Goal: Task Accomplishment & Management: Use online tool/utility

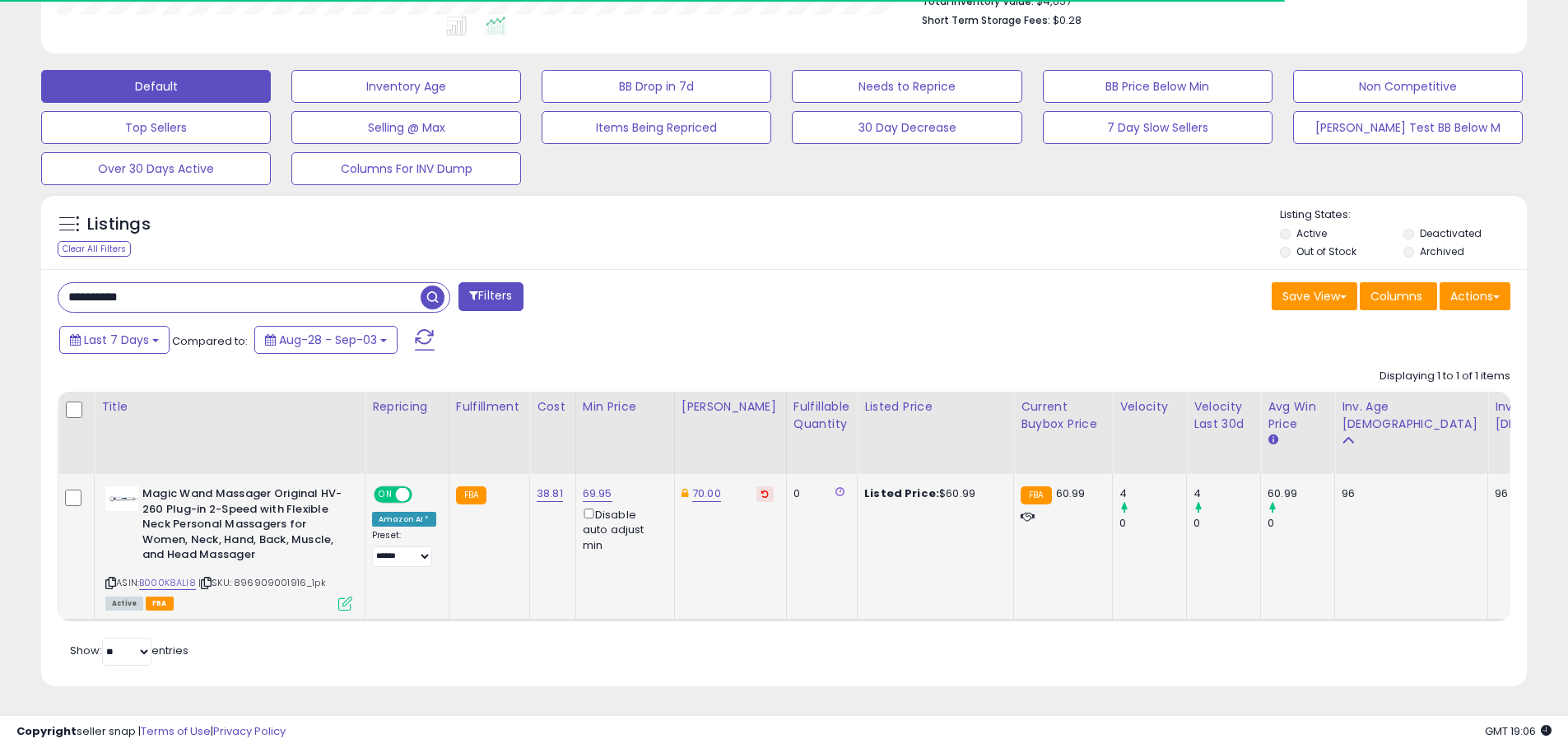
scroll to position [461, 0]
click at [183, 283] on input "**********" at bounding box center [239, 298] width 362 height 28
type input "**********"
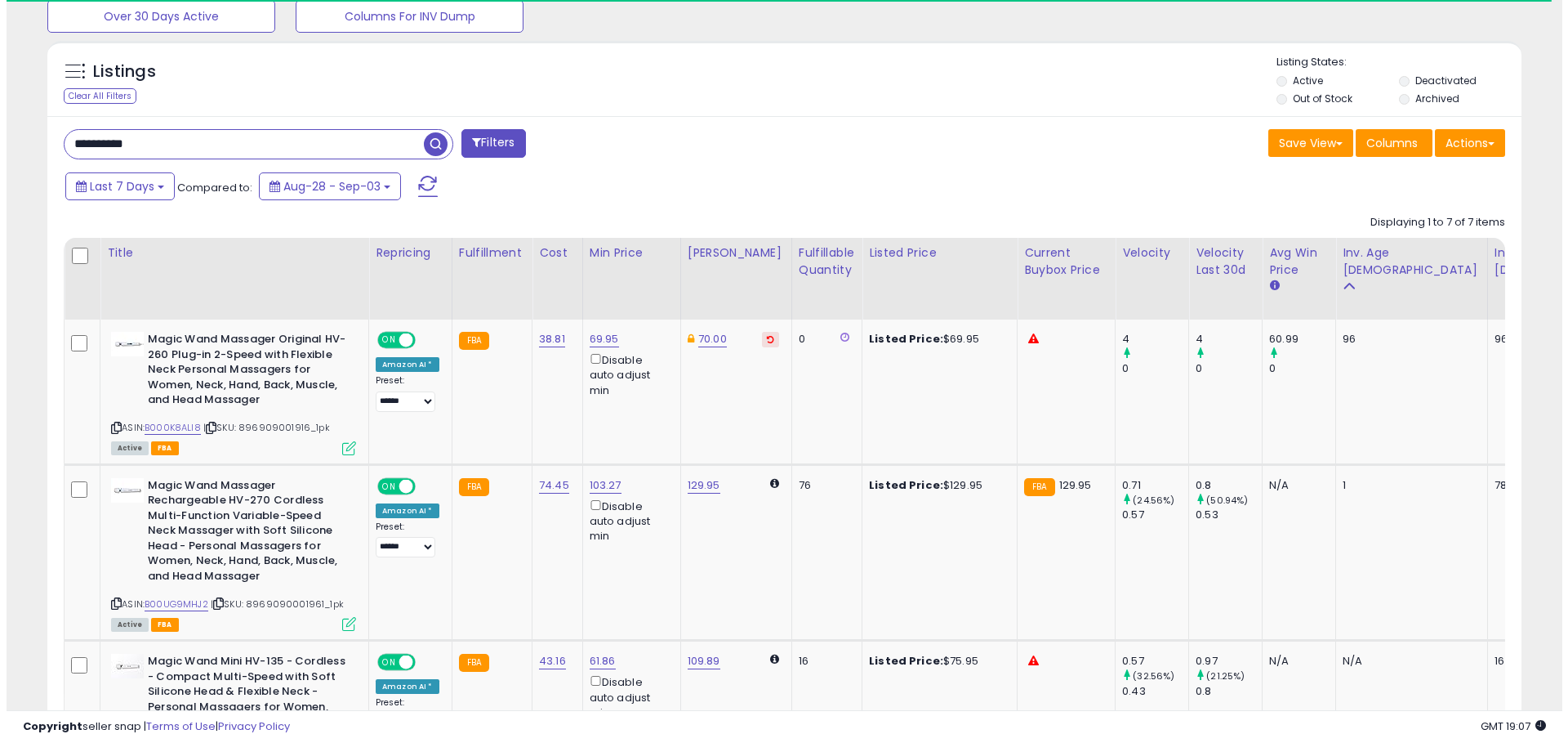
scroll to position [580, 0]
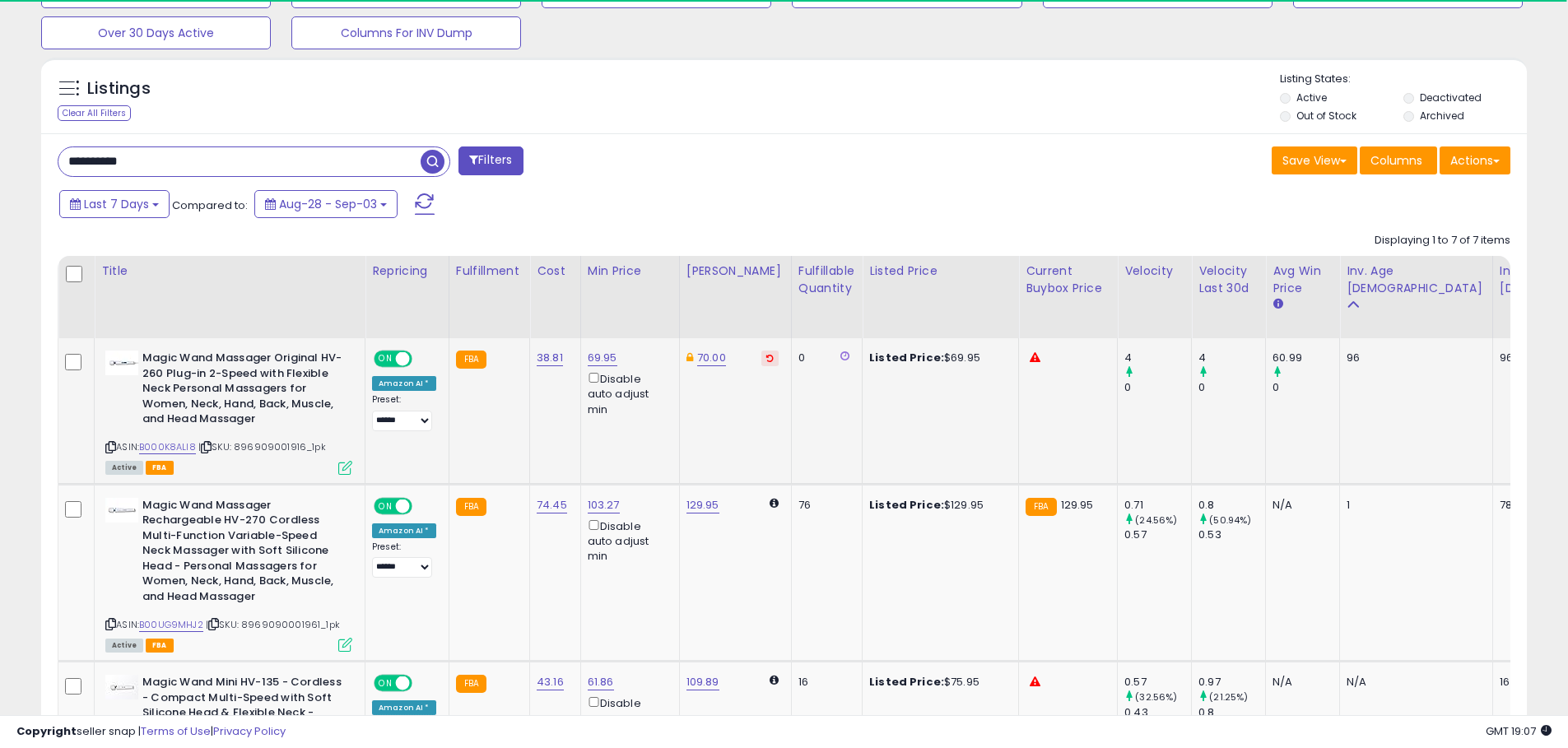
click at [344, 465] on icon at bounding box center [346, 468] width 14 height 14
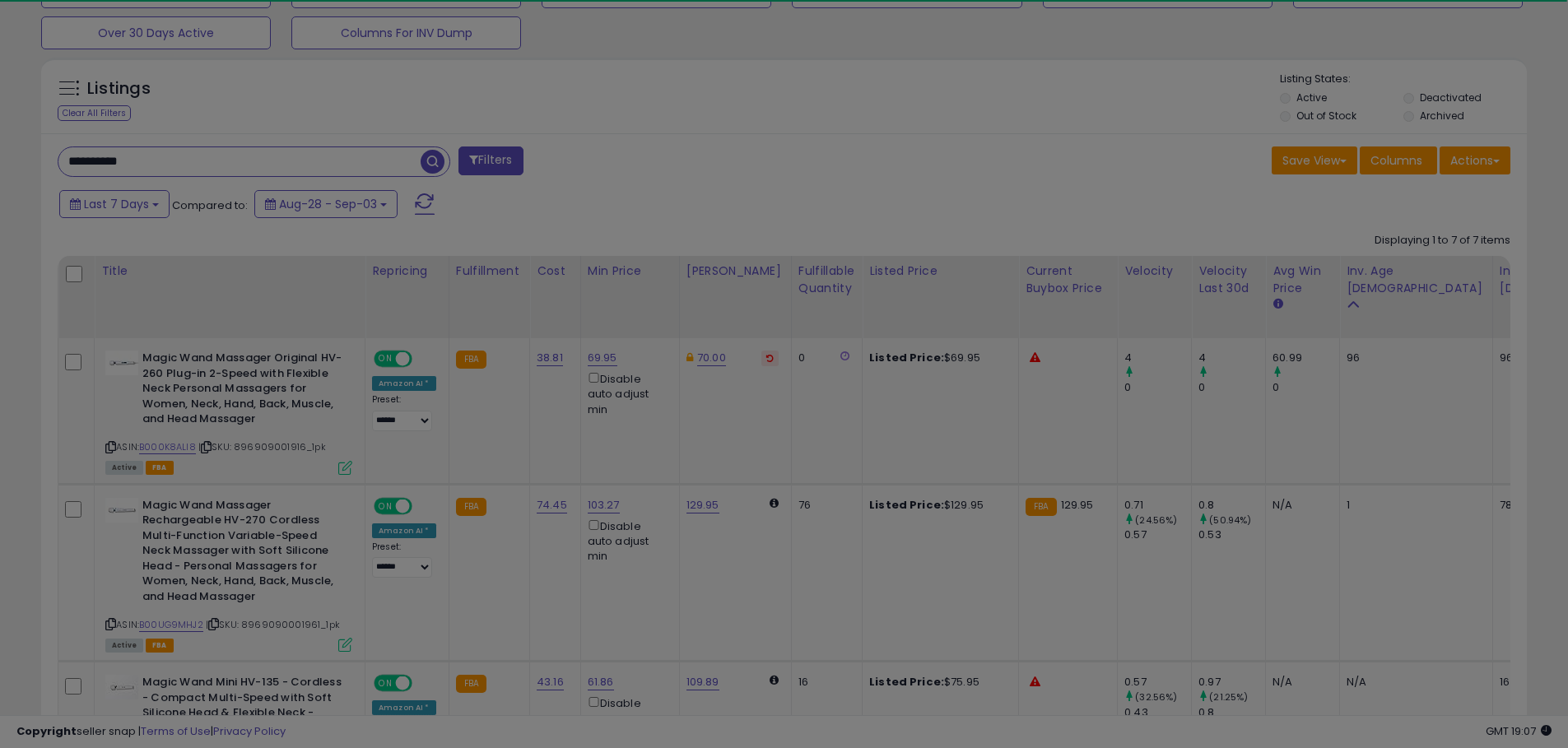
scroll to position [338, 869]
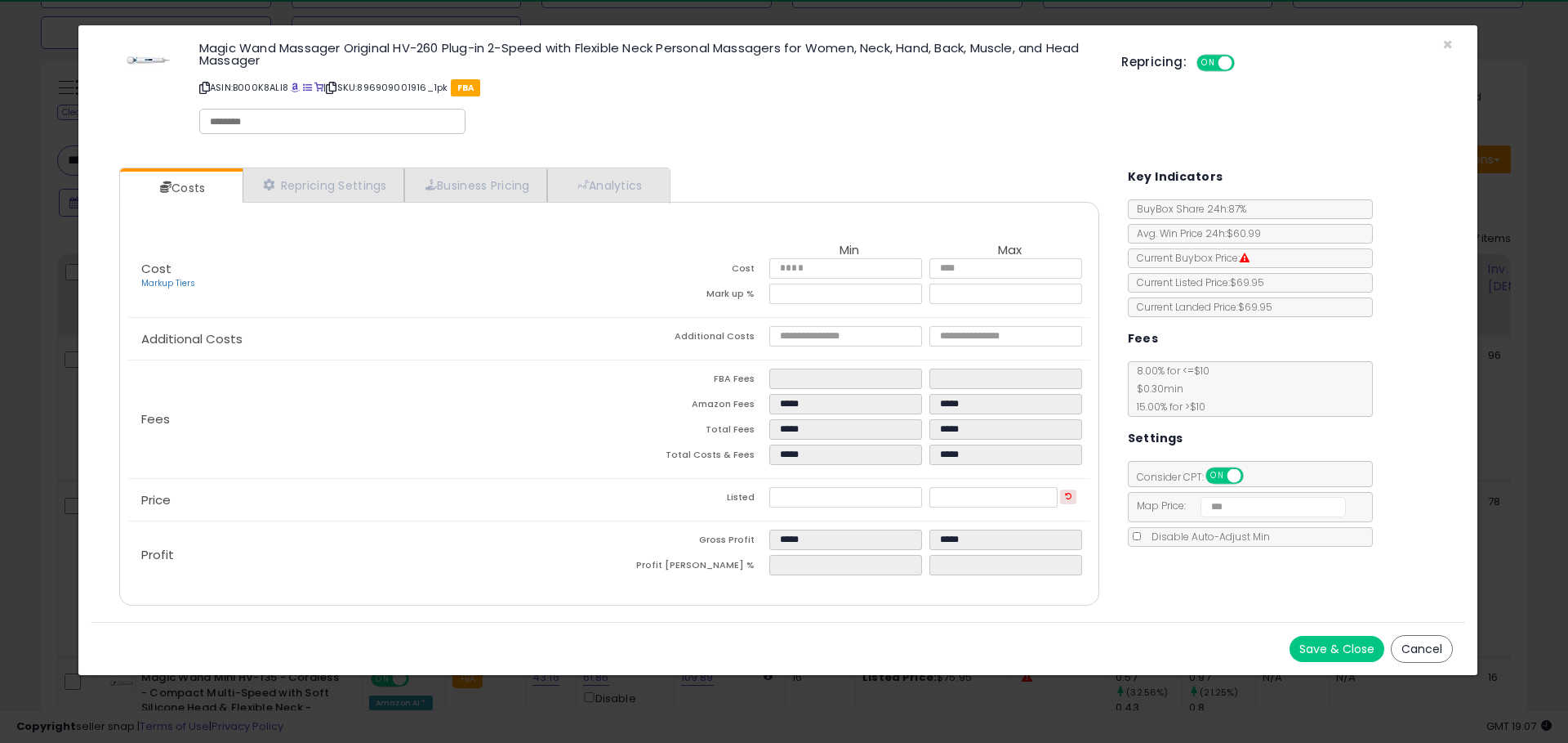
click at [1098, 694] on div "× Close Magic Wand Massager Original HV-260 Plug-in 2-Speed with Flexible Neck …" at bounding box center [784, 372] width 1568 height 743
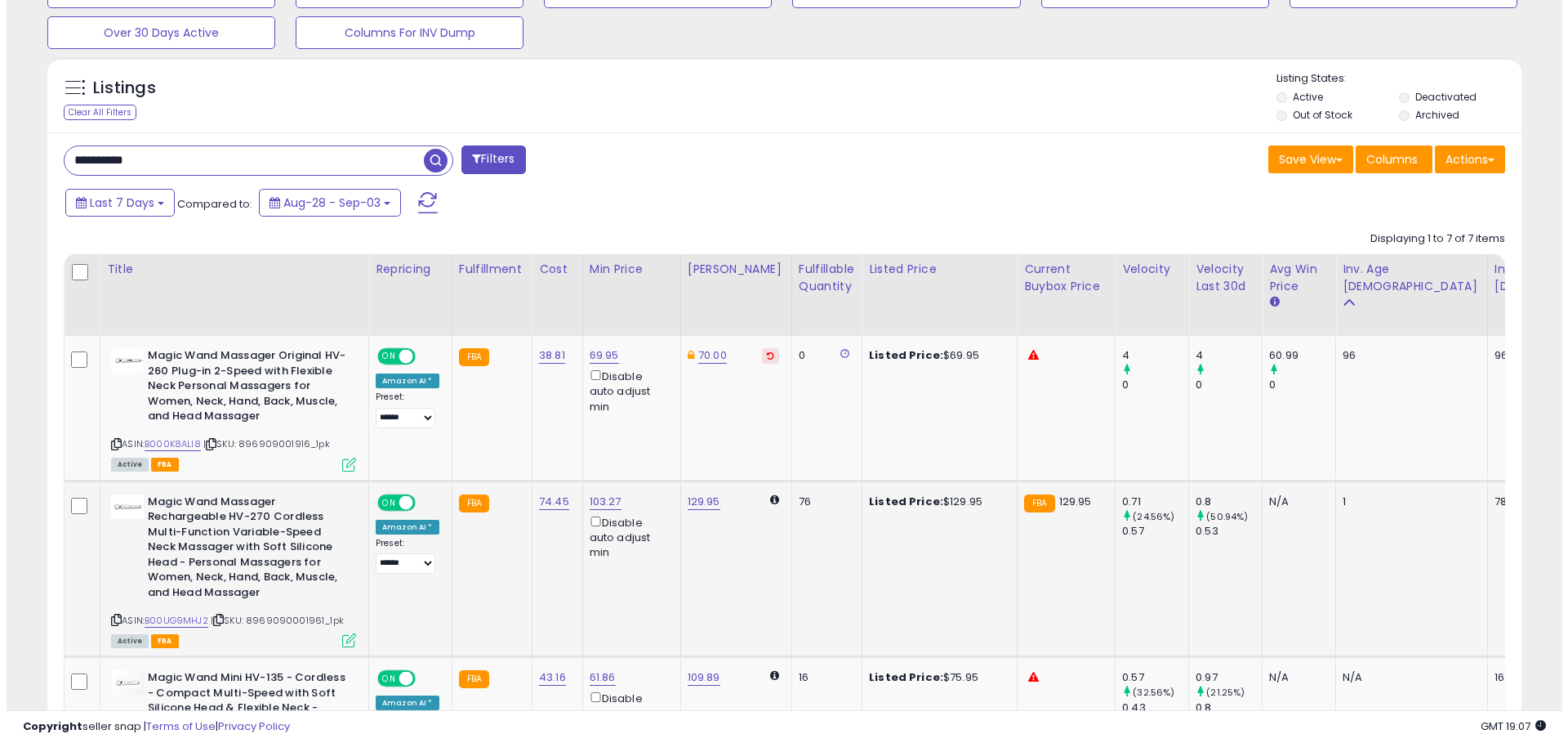
scroll to position [584, 0]
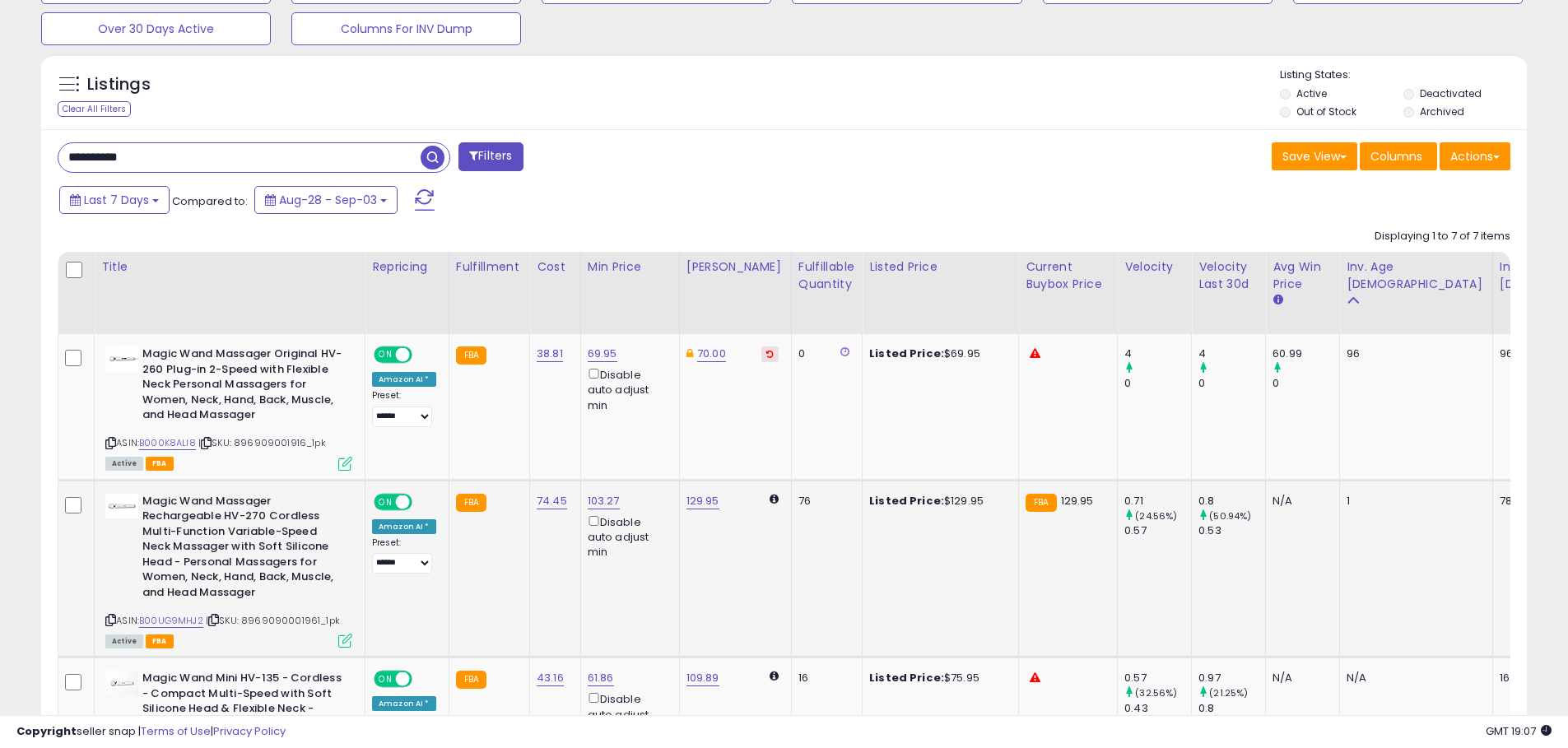
click at [350, 634] on icon at bounding box center [346, 641] width 14 height 14
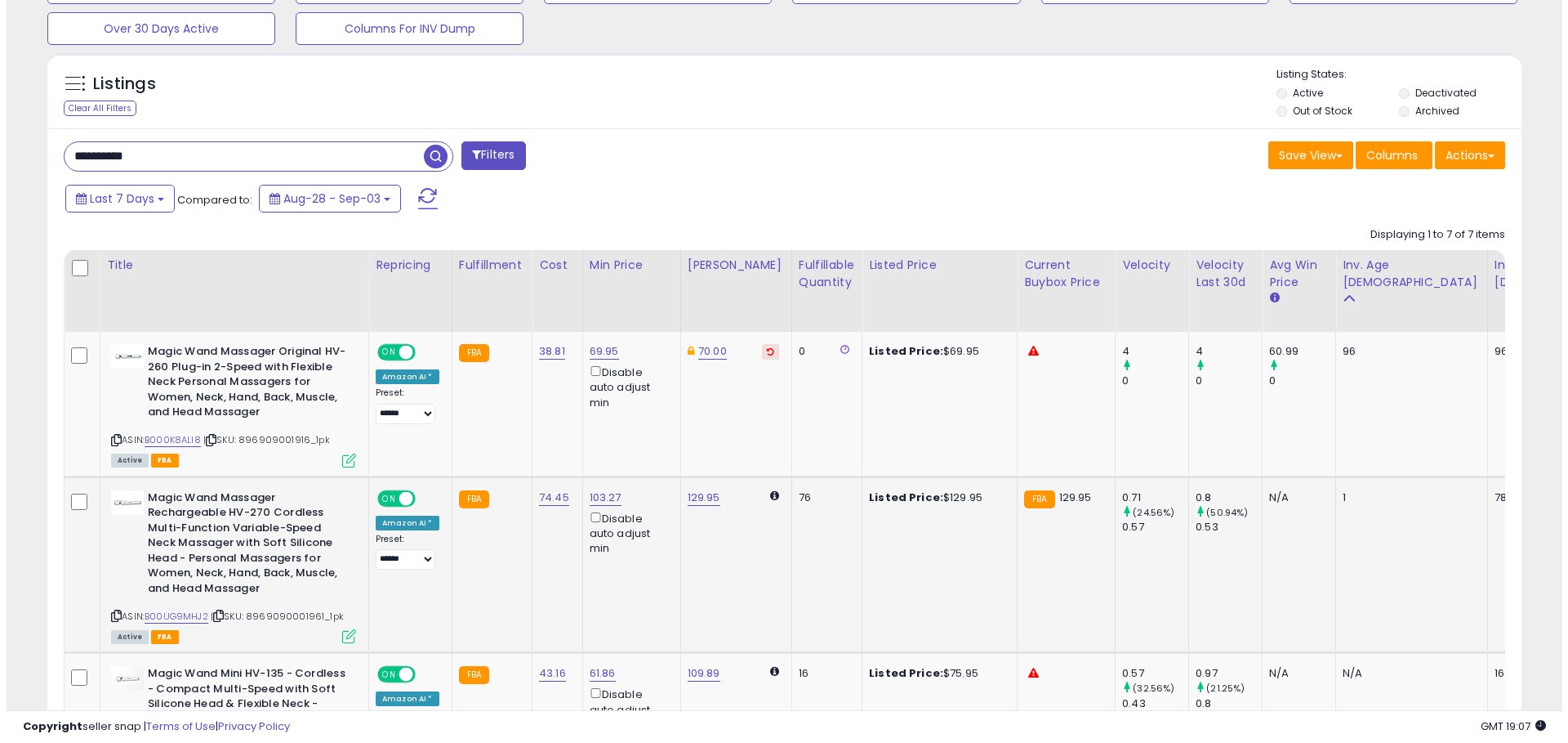
scroll to position [335, 862]
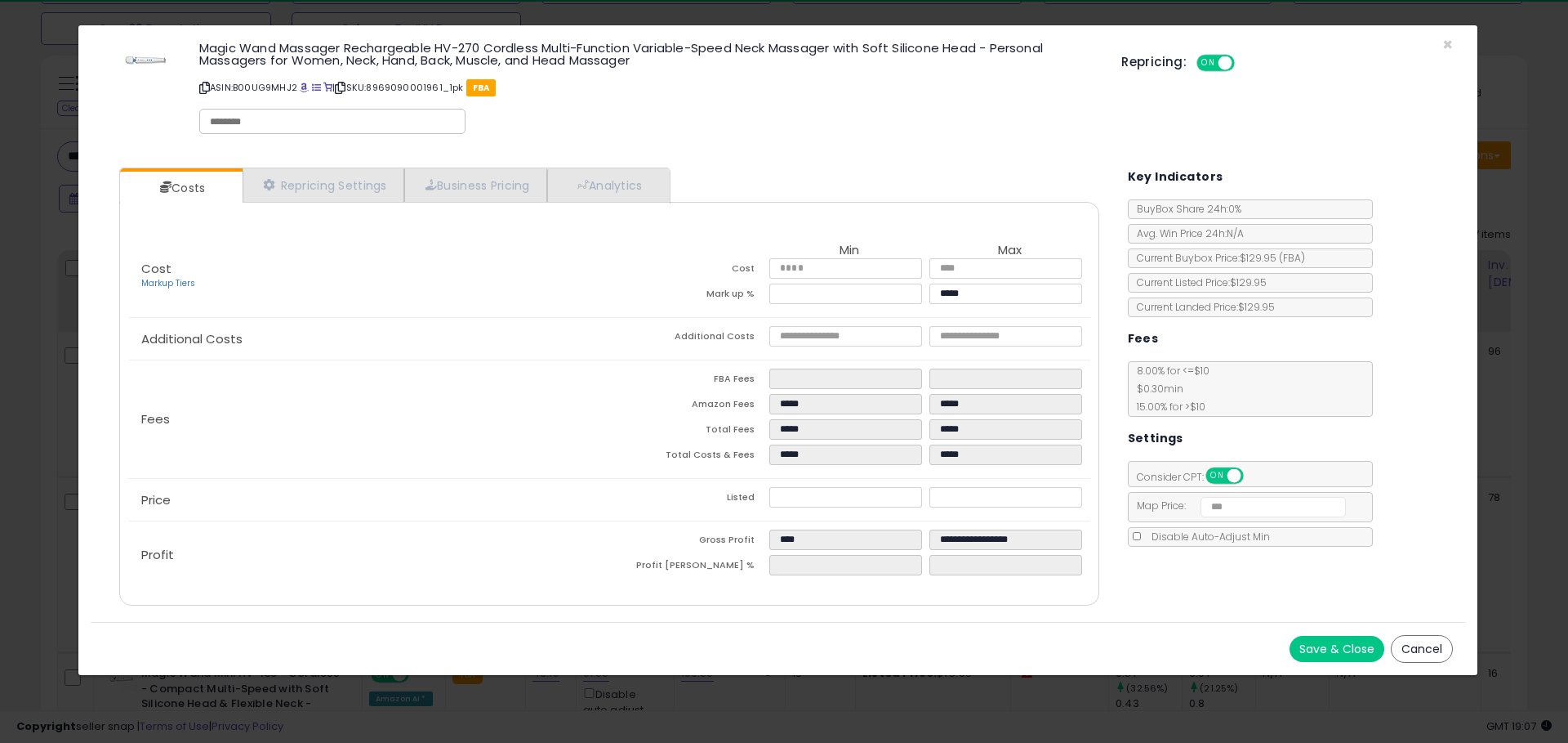
click at [732, 687] on div "× Close Magic Wand Massager Rechargeable HV-270 Cordless Multi-Function Variabl…" at bounding box center [784, 372] width 1568 height 743
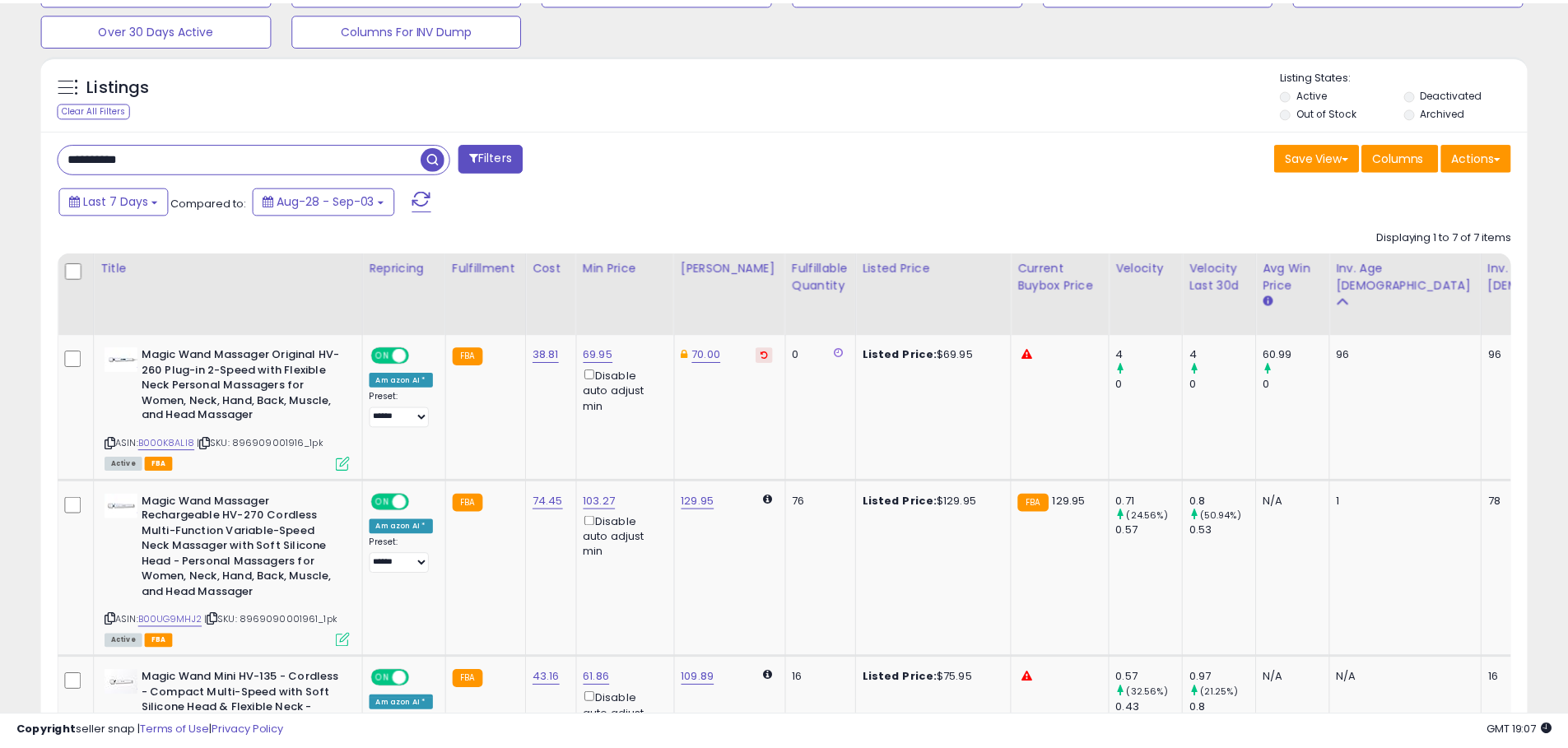
scroll to position [338, 861]
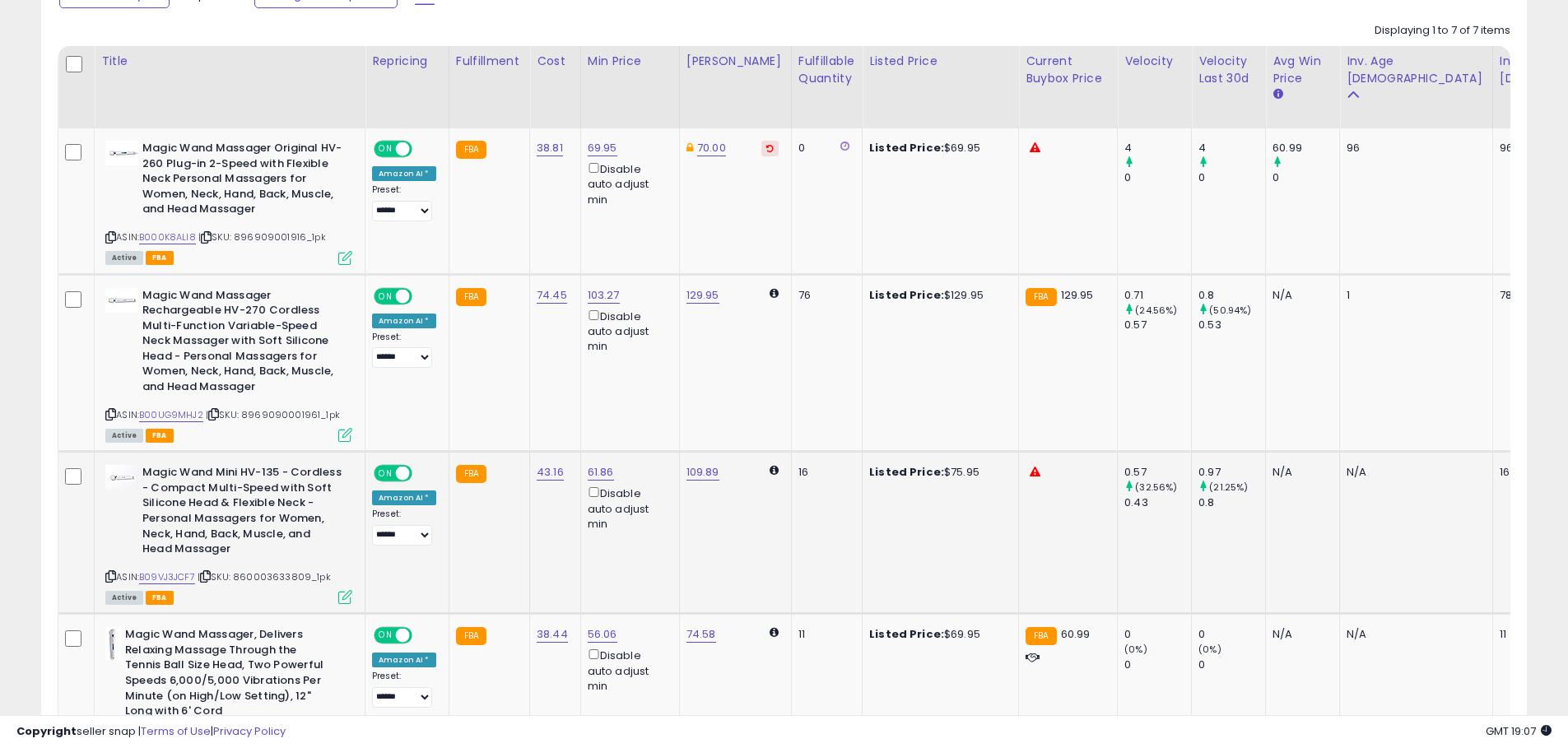
click at [348, 593] on icon at bounding box center [346, 597] width 14 height 14
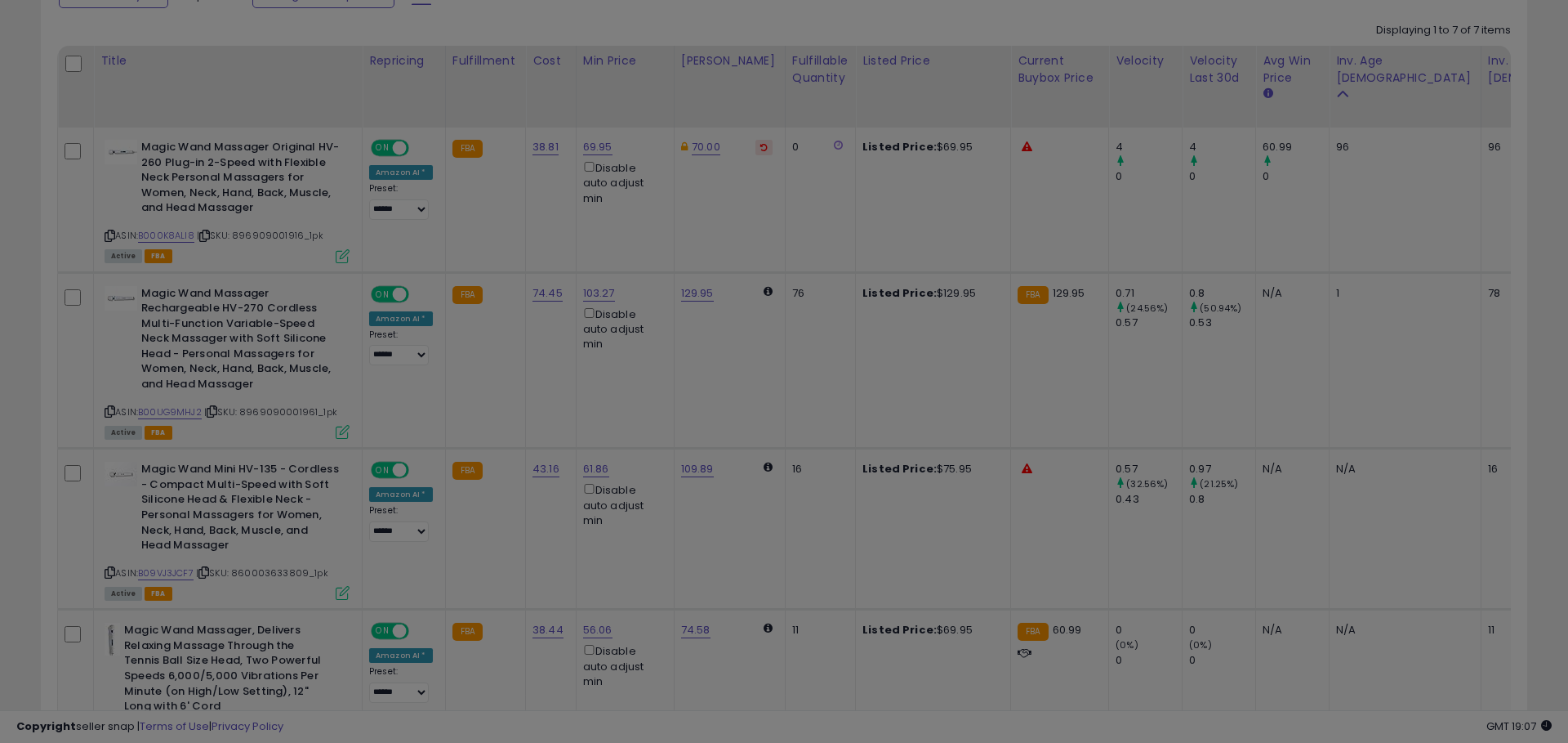
scroll to position [335, 862]
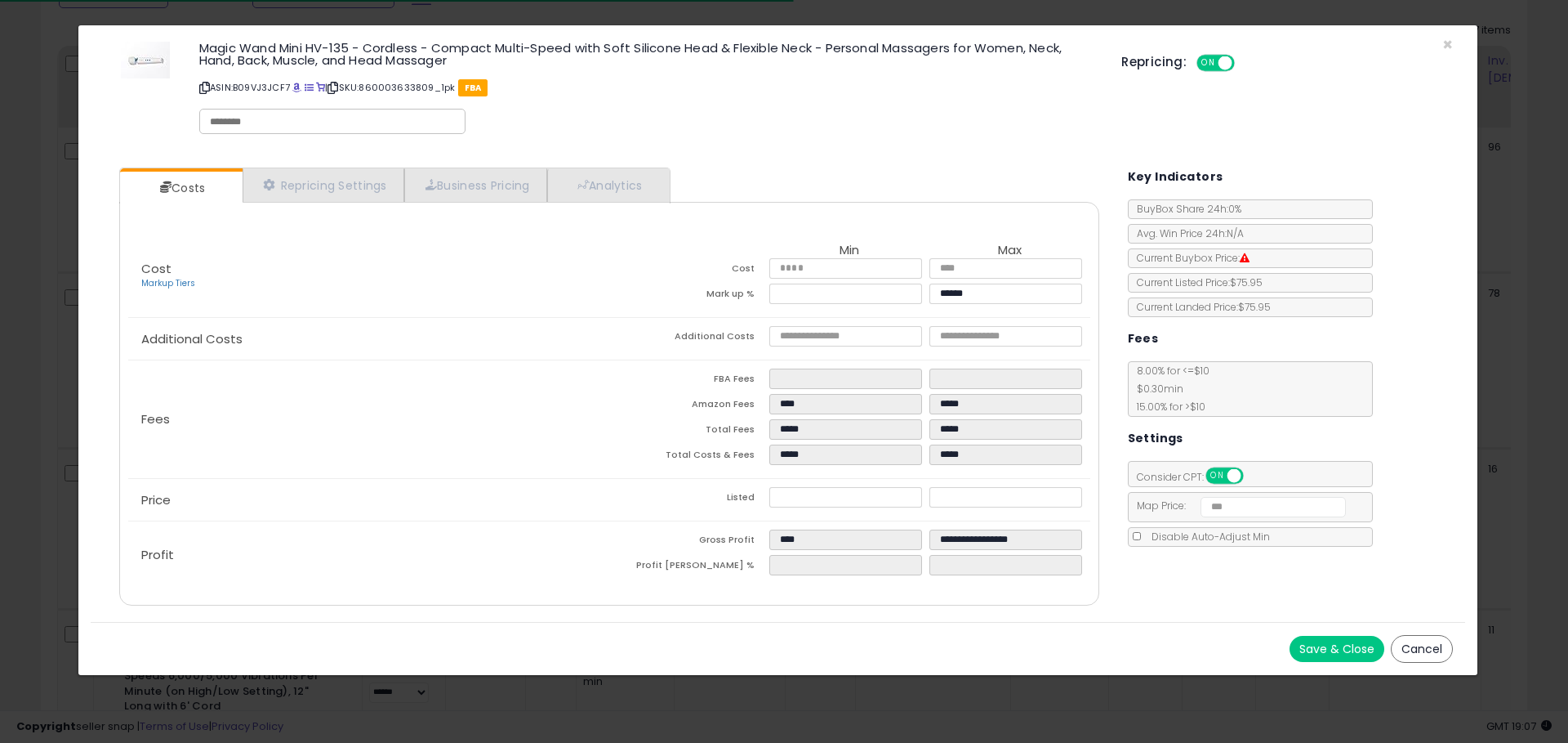
click at [893, 697] on div "× Close Magic Wand Mini HV-135 - Cordless - Compact Multi-Speed with Soft Silic…" at bounding box center [784, 372] width 1568 height 743
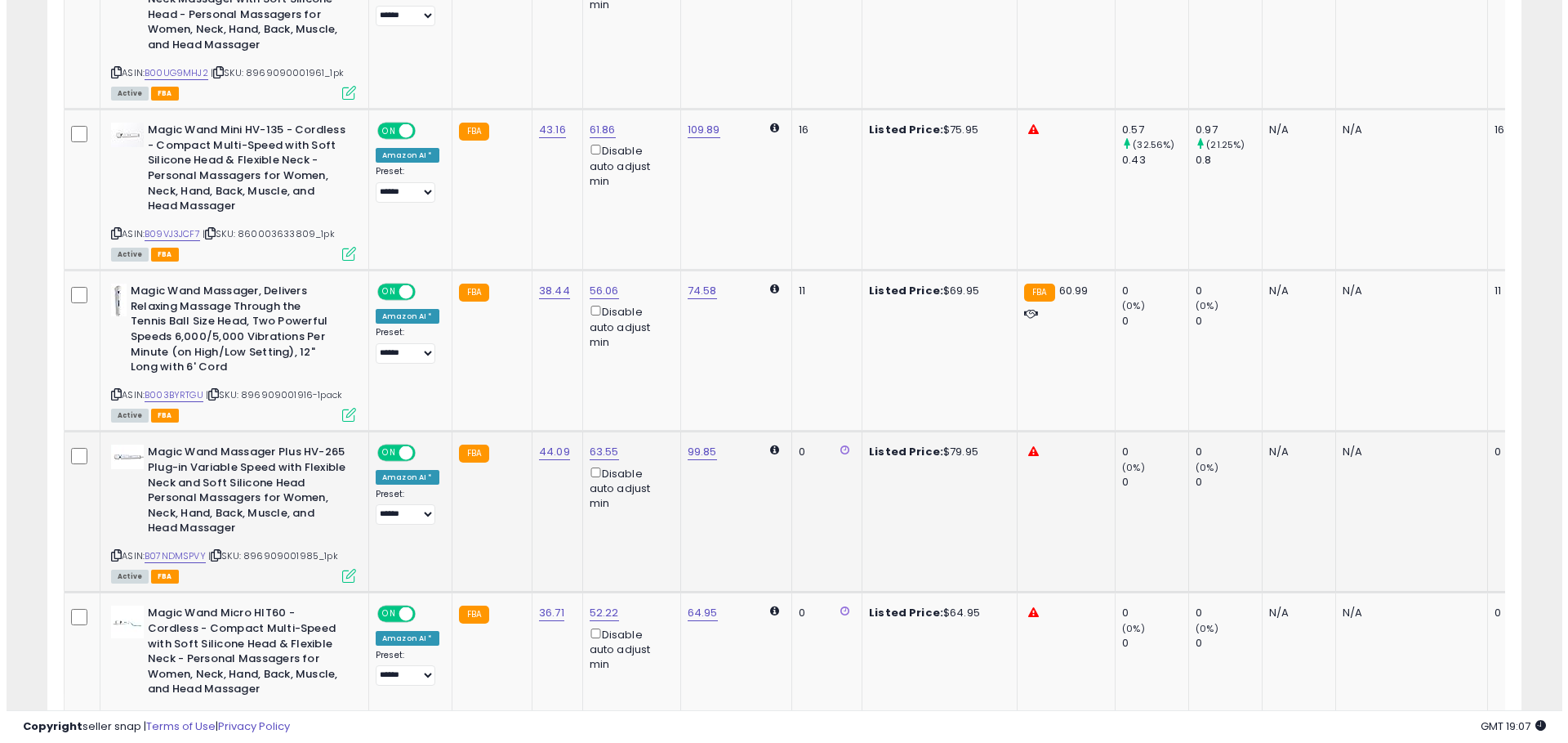
scroll to position [1117, 0]
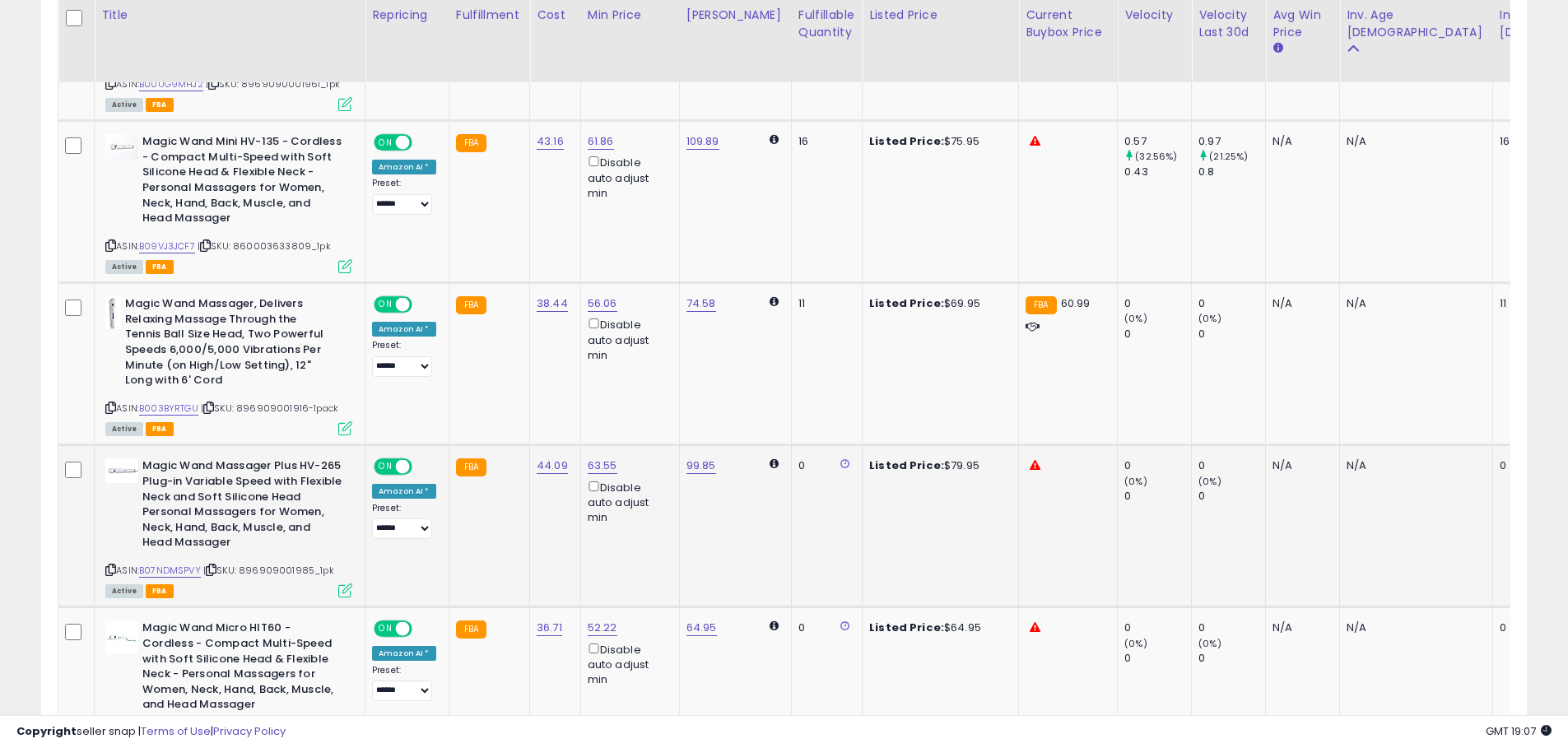
click at [345, 579] on div "ASIN: B07NDMSPVY | SKU: 896909001985_1pk Active FBA" at bounding box center [229, 527] width 247 height 138
click at [348, 586] on icon at bounding box center [346, 591] width 14 height 14
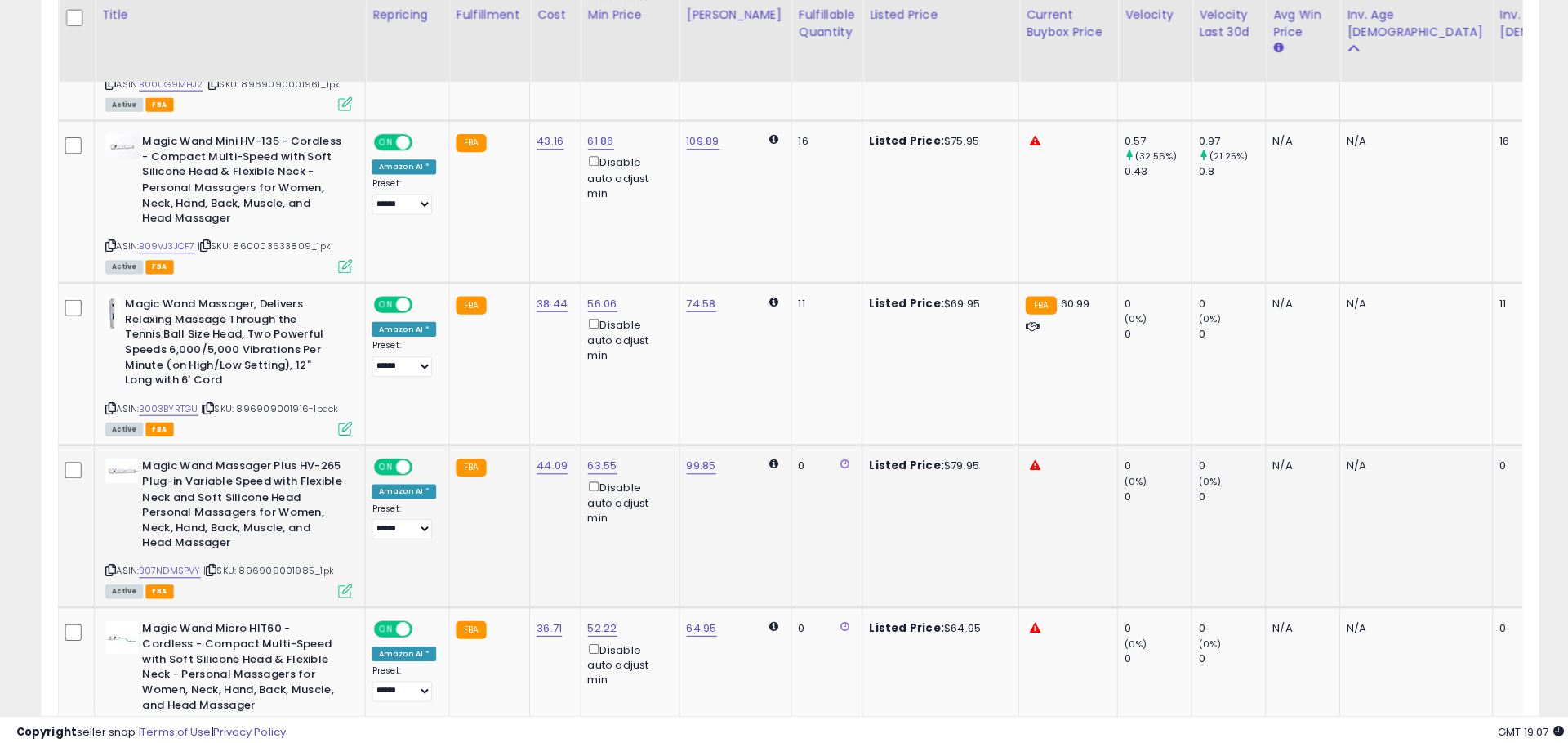
scroll to position [0, 0]
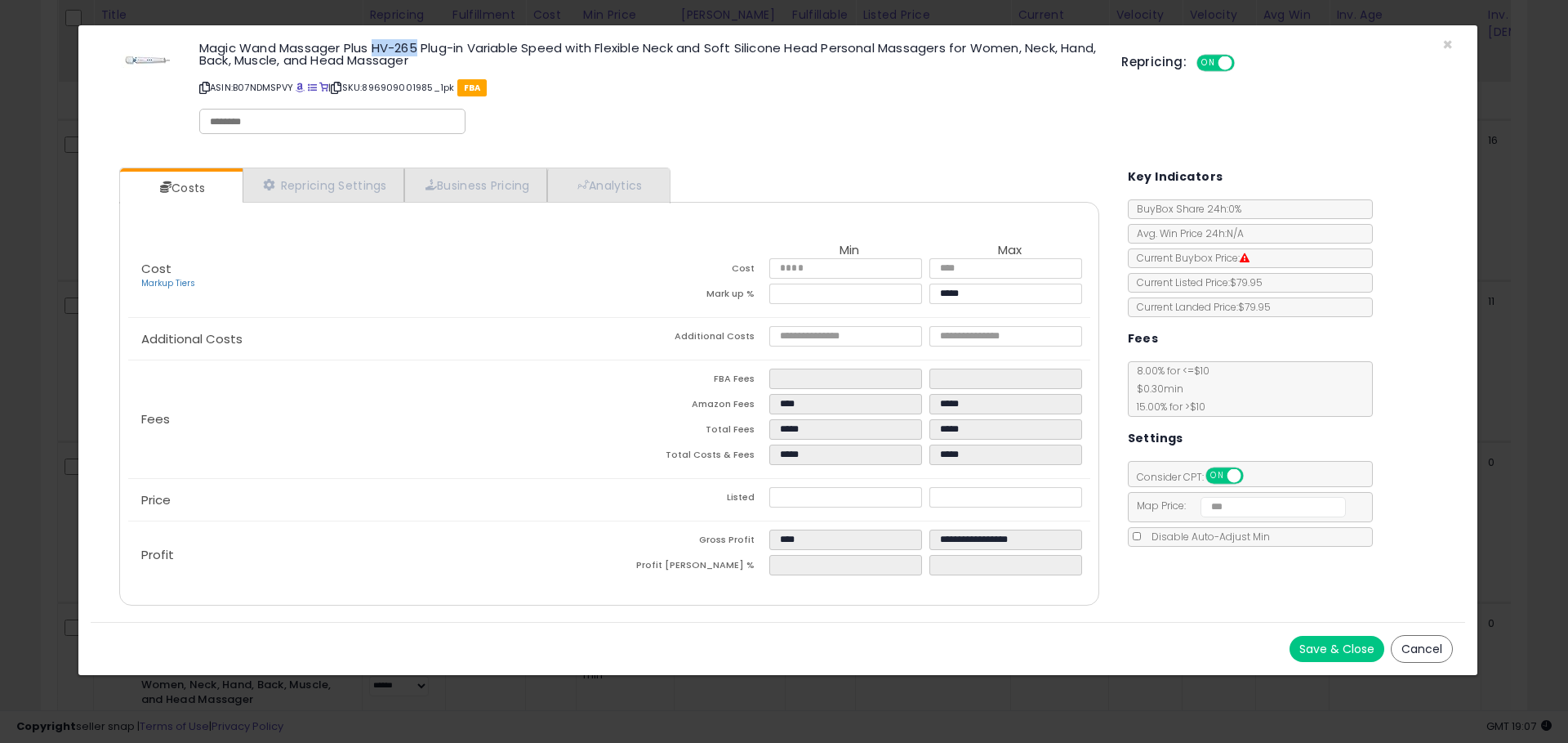
drag, startPoint x: 409, startPoint y: 45, endPoint x: 376, endPoint y: 46, distance: 33.0
click at [376, 46] on h3 "Magic Wand Massager Plus HV-265 Plug-in Variable Speed with Flexible Neck and S…" at bounding box center [648, 54] width 898 height 25
copy h3 "HV-265"
